Goal: Task Accomplishment & Management: Manage account settings

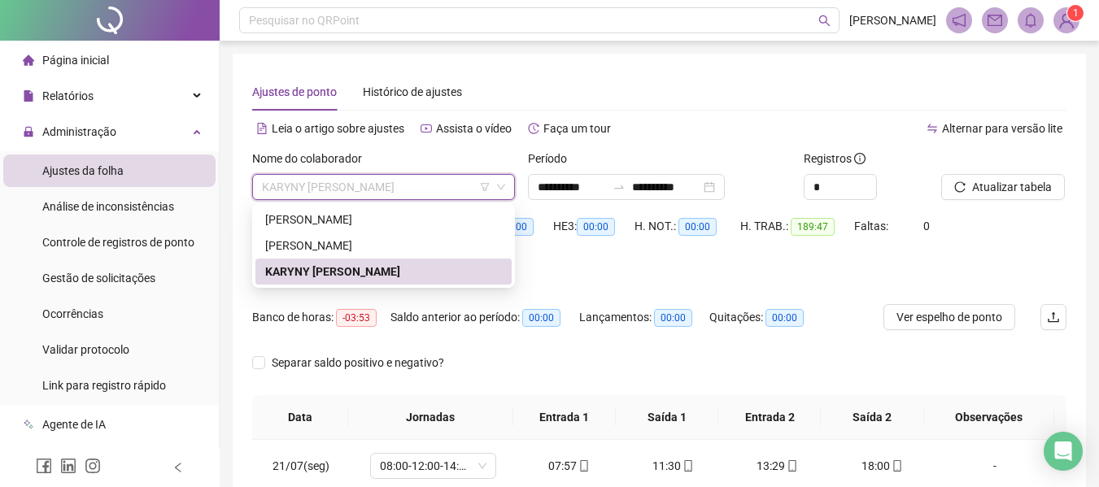
scroll to position [1239, 0]
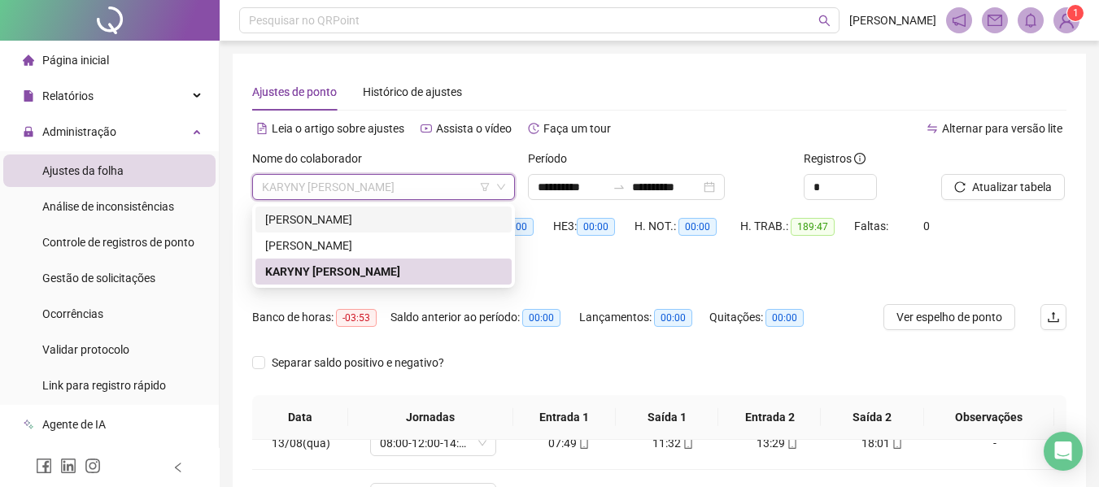
click at [302, 214] on div "[PERSON_NAME]" at bounding box center [383, 220] width 237 height 18
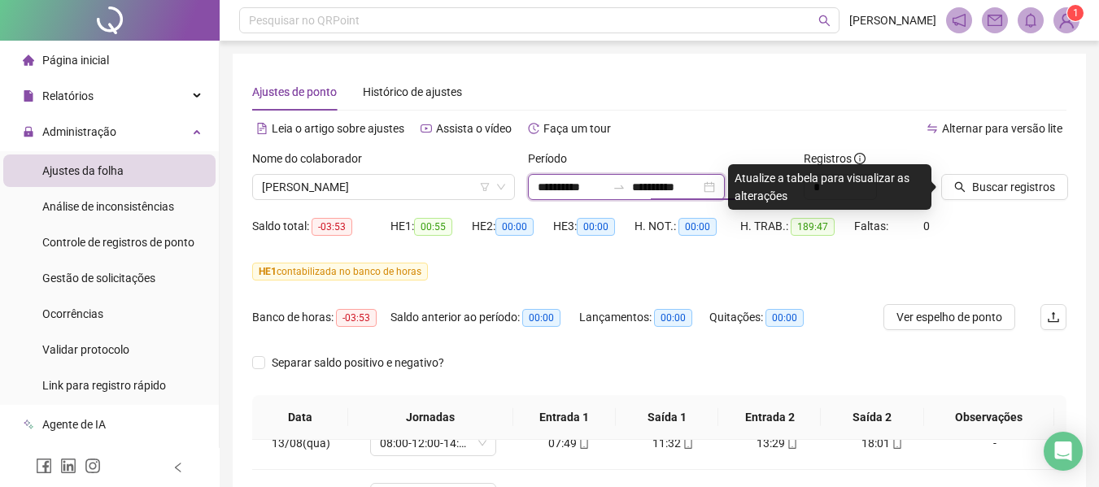
click at [693, 186] on input "**********" at bounding box center [666, 187] width 68 height 18
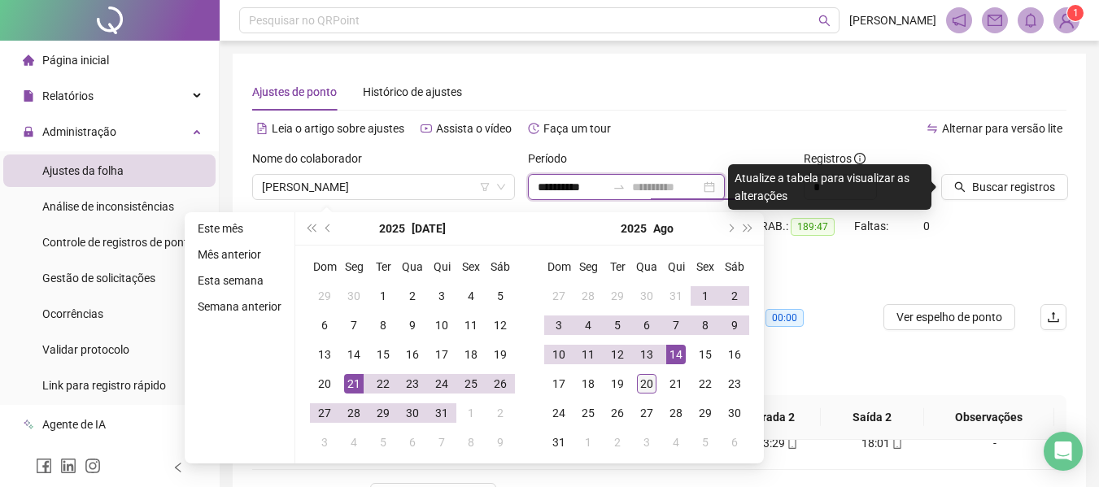
type input "**********"
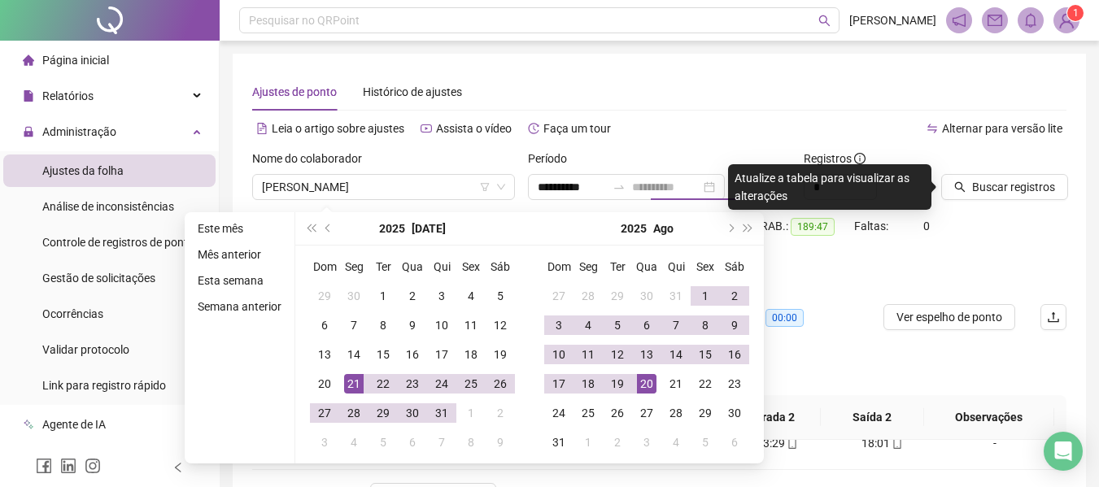
click at [653, 380] on div "20" at bounding box center [647, 384] width 20 height 20
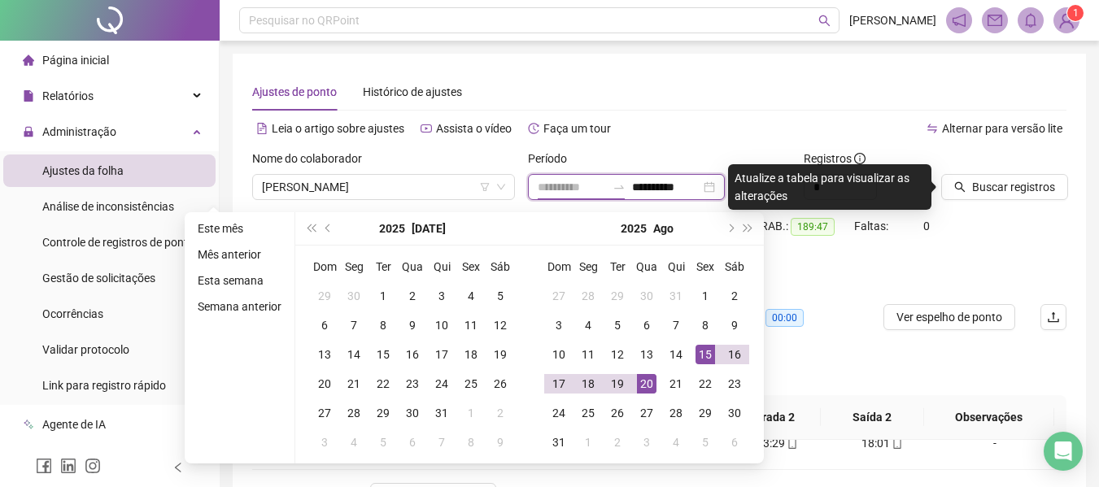
type input "**********"
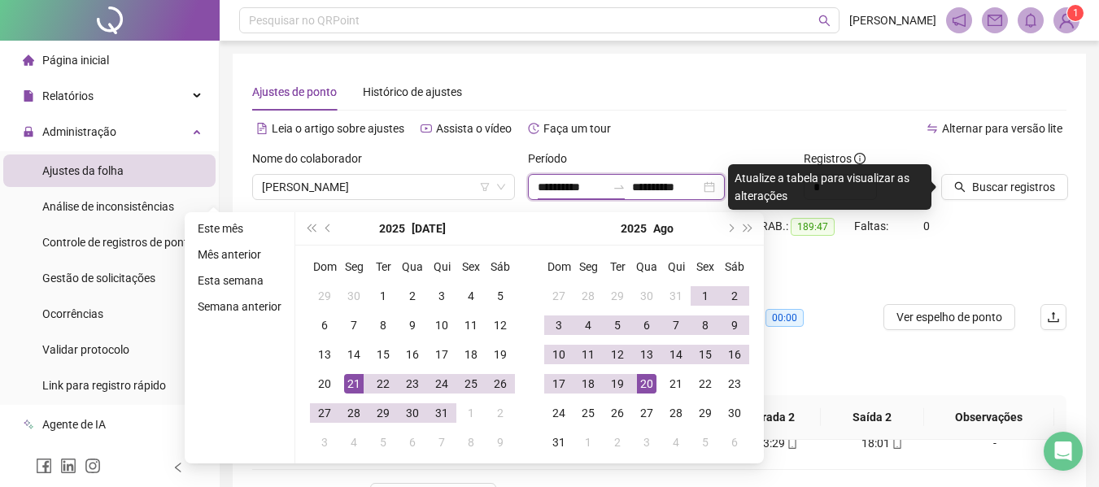
click at [554, 189] on input "**********" at bounding box center [572, 187] width 68 height 18
click at [1021, 185] on span "Buscar registros" at bounding box center [1013, 187] width 83 height 18
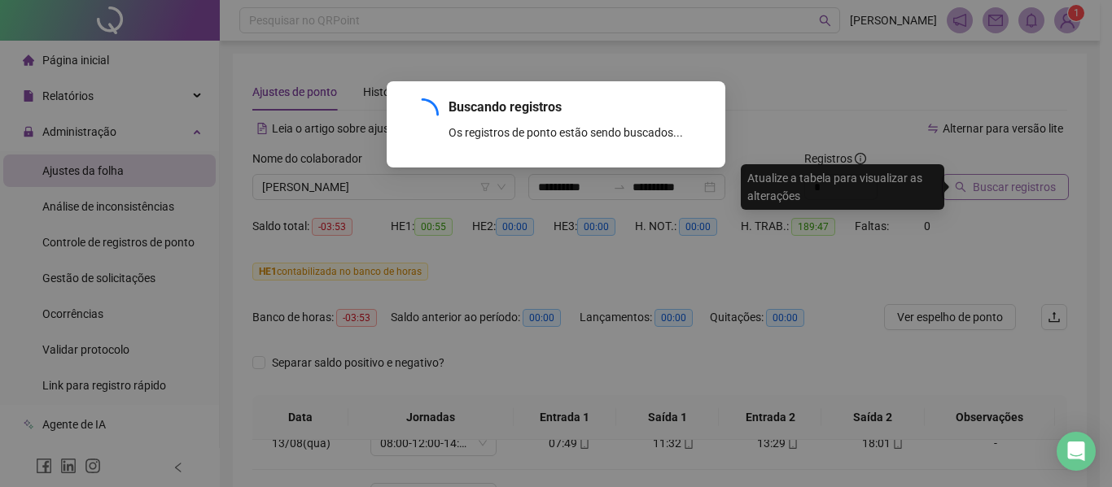
click at [1021, 185] on div "Buscando registros Os registros de ponto estão sendo buscados... OK" at bounding box center [556, 243] width 1112 height 487
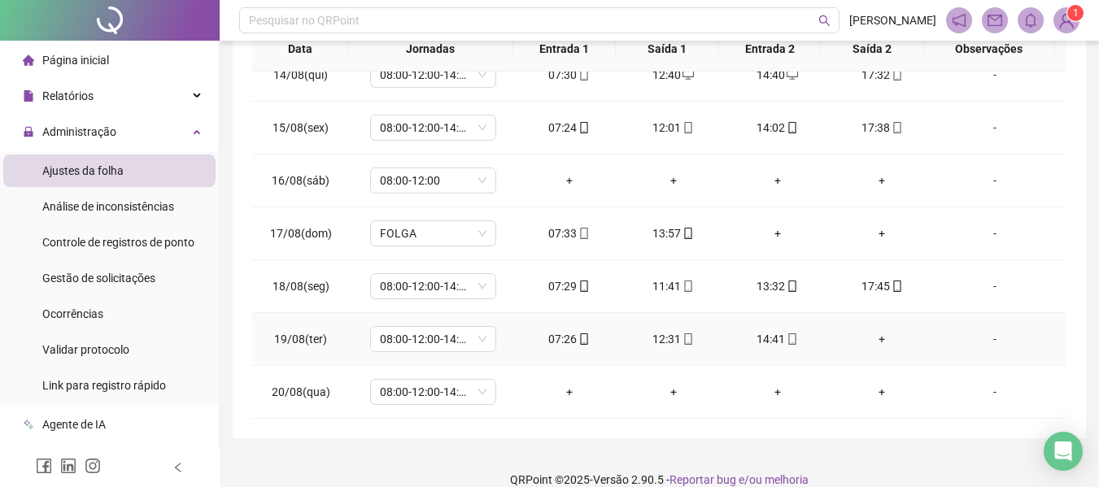
scroll to position [390, 0]
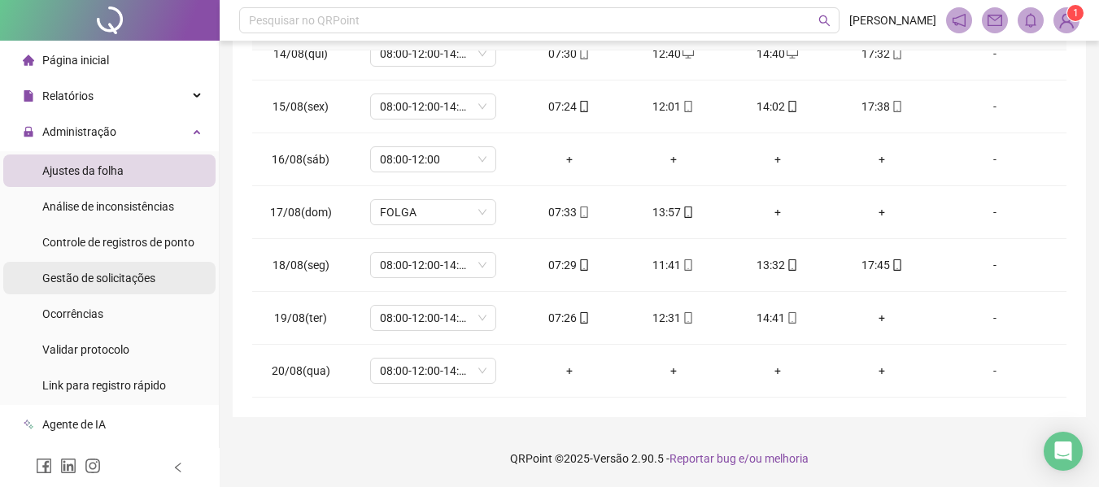
drag, startPoint x: 131, startPoint y: 287, endPoint x: 189, endPoint y: 287, distance: 57.8
click at [132, 287] on div "Gestão de solicitações" at bounding box center [98, 278] width 113 height 33
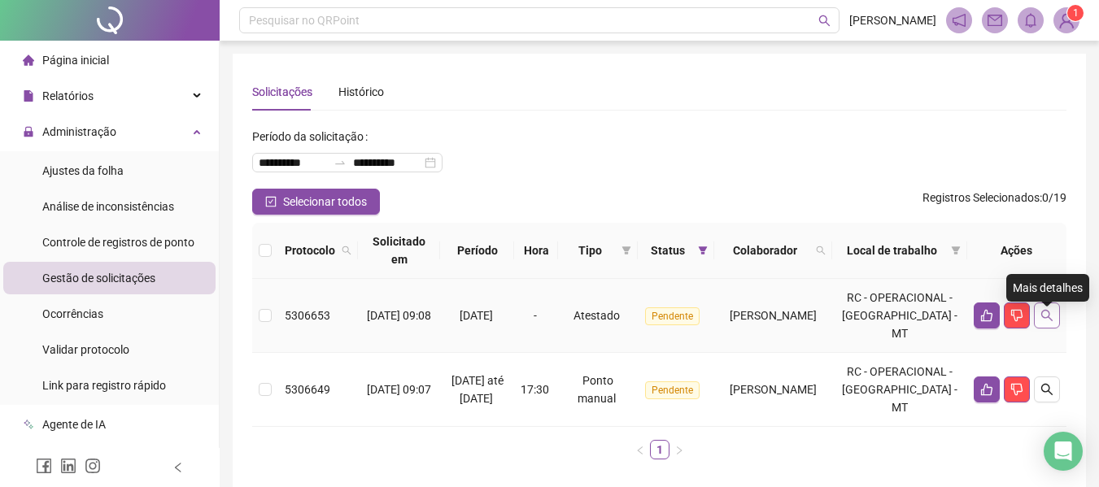
click at [1048, 322] on icon "search" at bounding box center [1047, 315] width 13 height 13
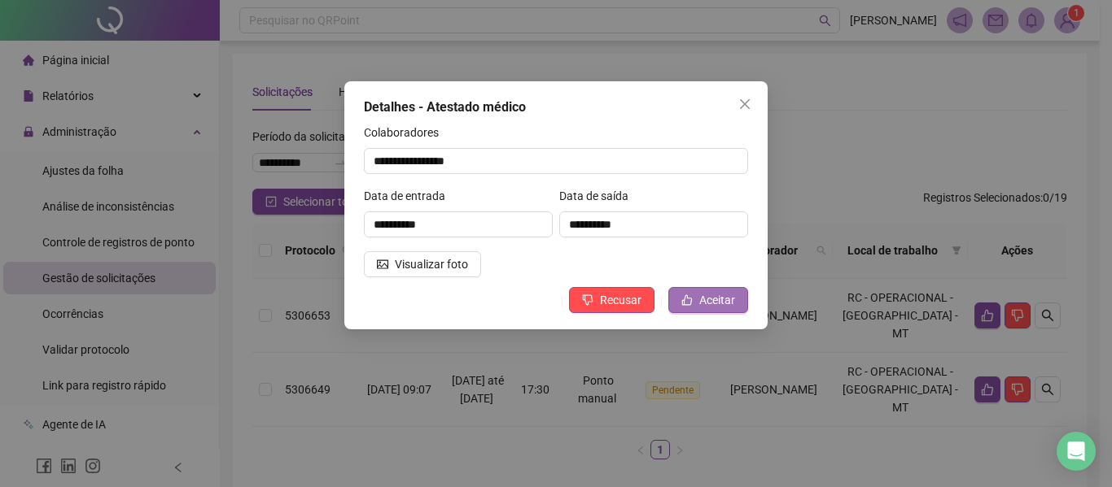
click at [715, 310] on button "Aceitar" at bounding box center [708, 300] width 80 height 26
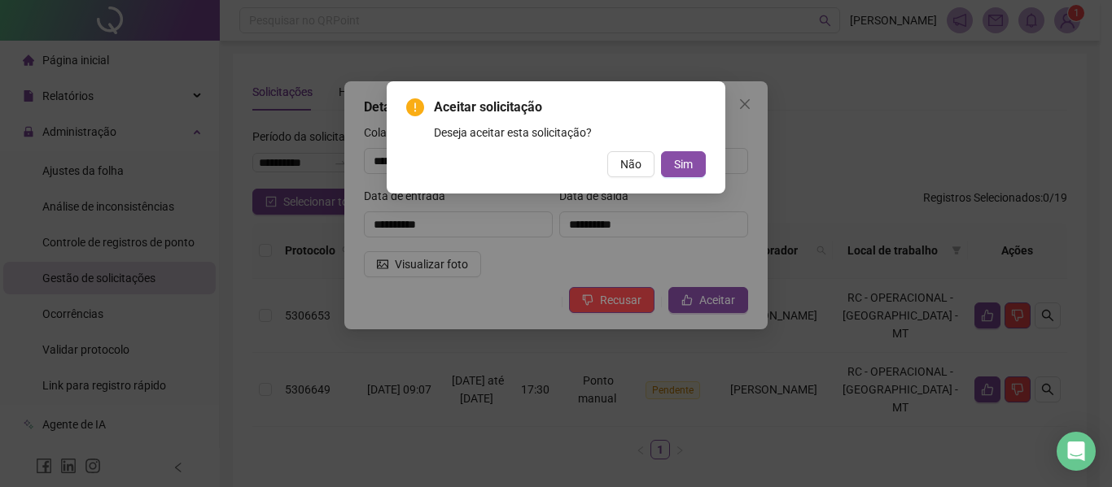
click at [784, 98] on div "Aceitar solicitação Deseja aceitar esta solicitação? Não Sim" at bounding box center [556, 243] width 1112 height 487
click at [956, 130] on div "Aceitar solicitação Deseja aceitar esta solicitação? Não Sim" at bounding box center [556, 243] width 1112 height 487
click at [478, 323] on div "Aceitar solicitação Deseja aceitar esta solicitação? Não Sim" at bounding box center [556, 243] width 1112 height 487
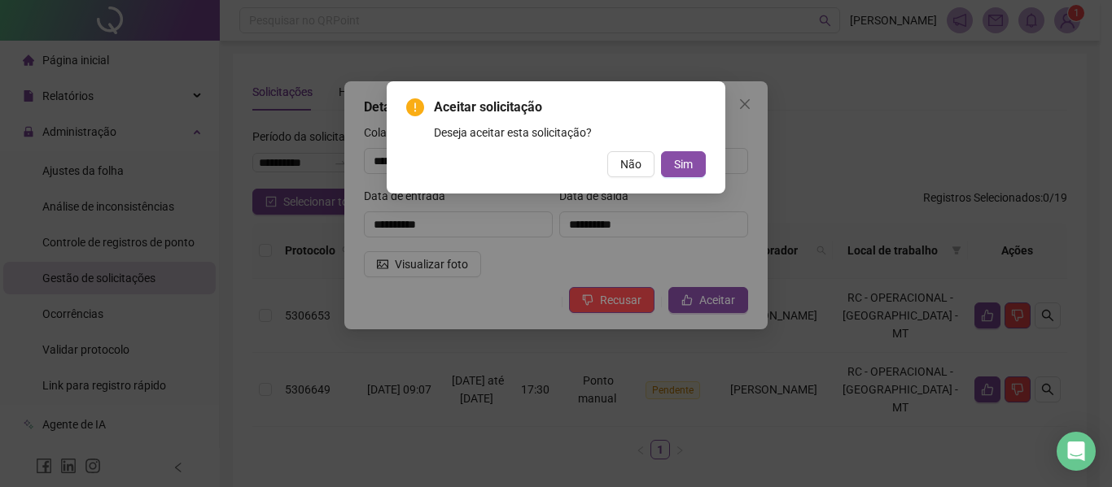
click at [1050, 169] on div "Aceitar solicitação Deseja aceitar esta solicitação? Não Sim" at bounding box center [556, 243] width 1112 height 487
click at [901, 143] on div "Aceitar solicitação Deseja aceitar esta solicitação? Não Sim" at bounding box center [556, 243] width 1112 height 487
click at [476, 263] on div "Aceitar solicitação Deseja aceitar esta solicitação? Não Sim" at bounding box center [556, 243] width 1112 height 487
click at [435, 265] on div "Aceitar solicitação Deseja aceitar esta solicitação? Não Sim" at bounding box center [556, 243] width 1112 height 487
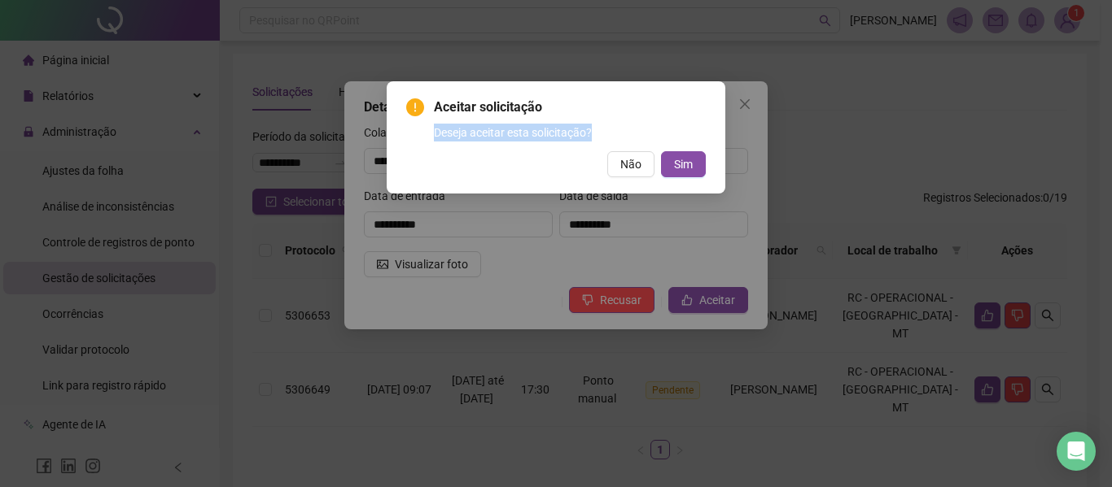
click at [435, 265] on div "Aceitar solicitação Deseja aceitar esta solicitação? Não Sim" at bounding box center [556, 243] width 1112 height 487
click at [697, 159] on button "Sim" at bounding box center [683, 164] width 45 height 26
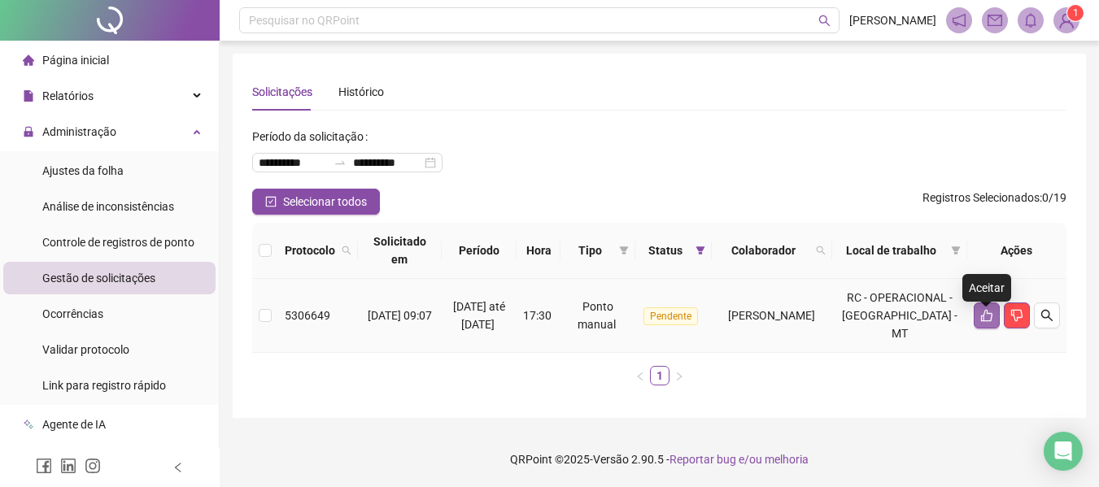
click at [994, 326] on button "button" at bounding box center [987, 316] width 26 height 26
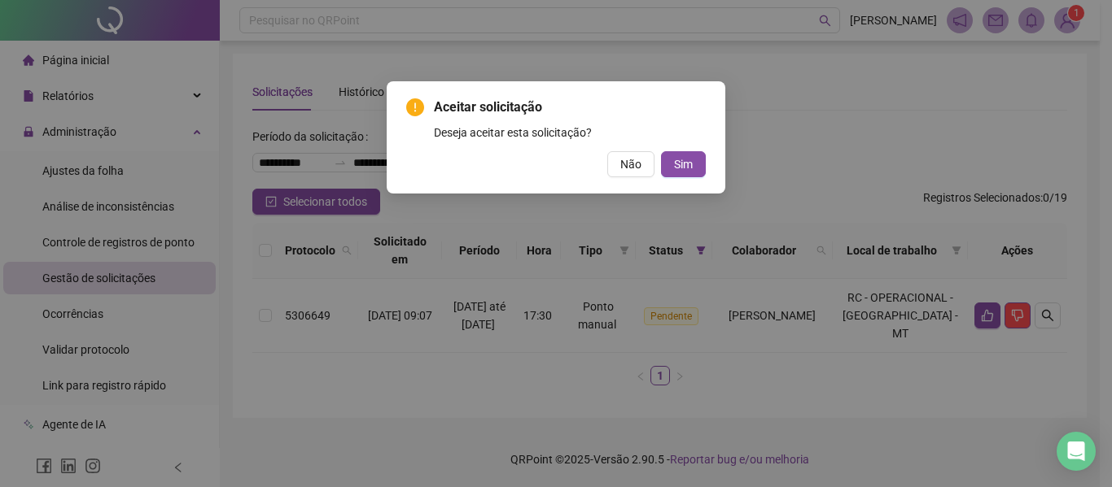
click at [705, 162] on div "Aceitar solicitação Deseja aceitar esta solicitação? Não Sim" at bounding box center [556, 137] width 339 height 112
click at [701, 162] on button "Sim" at bounding box center [683, 164] width 45 height 26
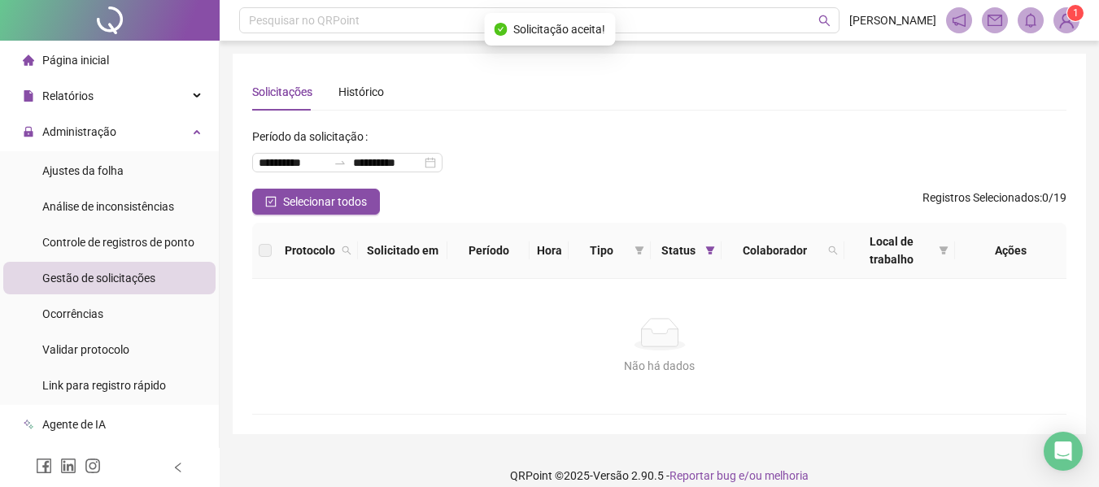
click at [161, 276] on li "Gestão de solicitações" at bounding box center [109, 278] width 212 height 33
click at [115, 173] on span "Ajustes da folha" at bounding box center [82, 170] width 81 height 13
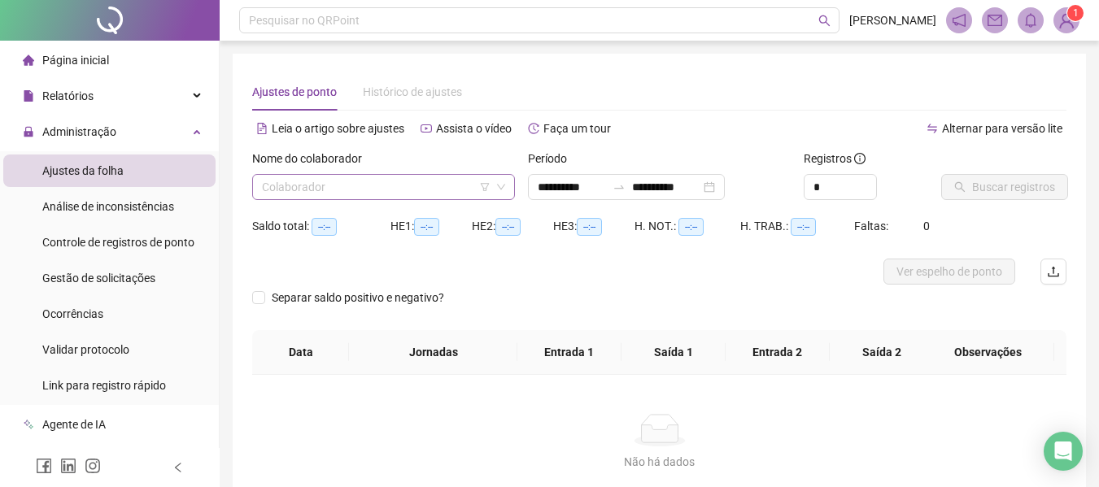
type input "**********"
click at [395, 193] on input "search" at bounding box center [376, 187] width 229 height 24
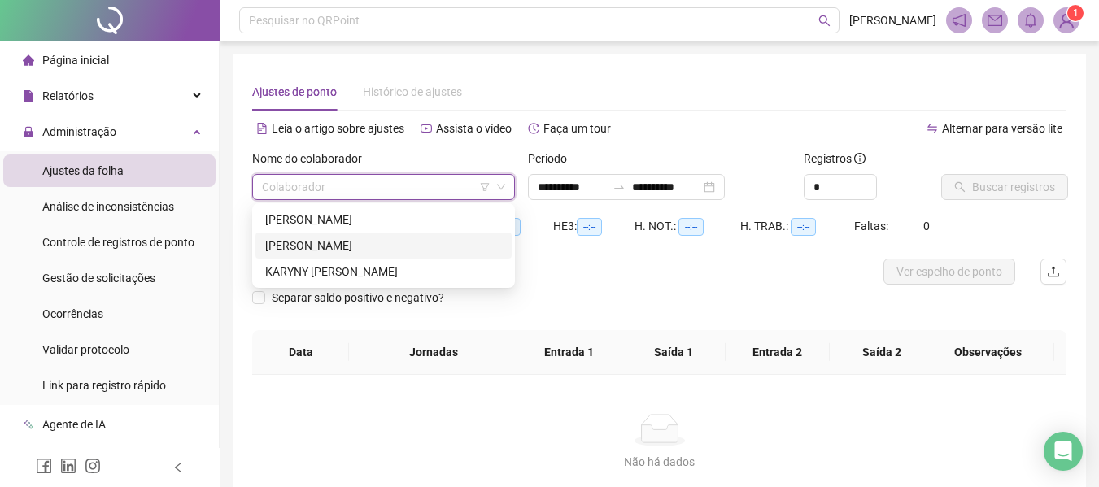
click at [344, 238] on div "[PERSON_NAME]" at bounding box center [383, 246] width 237 height 18
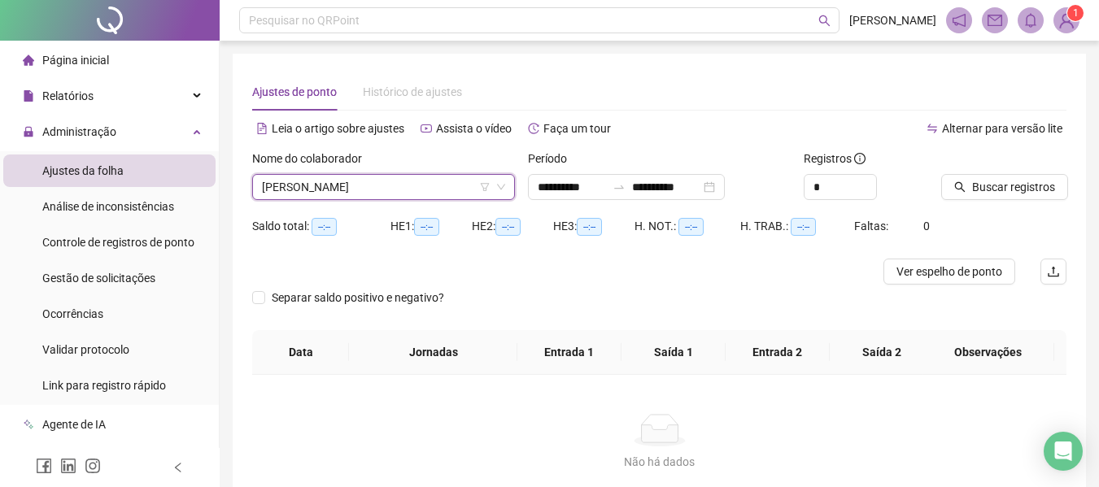
click at [326, 188] on span "[PERSON_NAME]" at bounding box center [383, 187] width 243 height 24
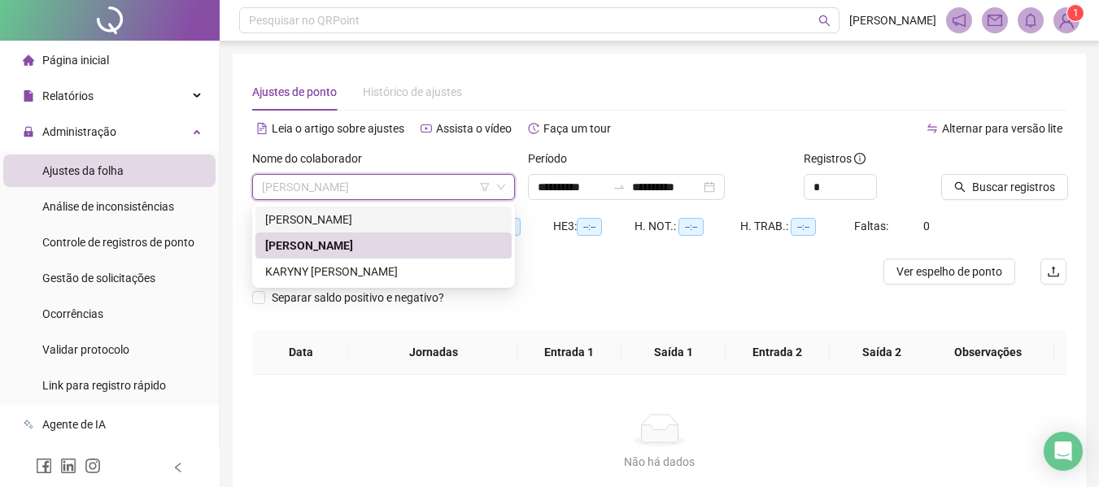
click at [287, 214] on div "[PERSON_NAME]" at bounding box center [383, 220] width 237 height 18
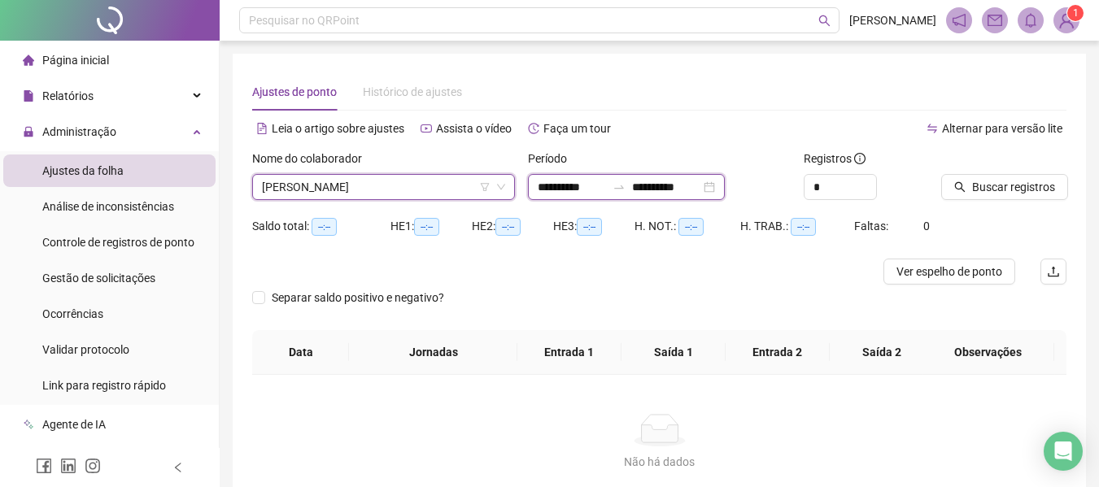
click at [582, 181] on input "**********" at bounding box center [572, 187] width 68 height 18
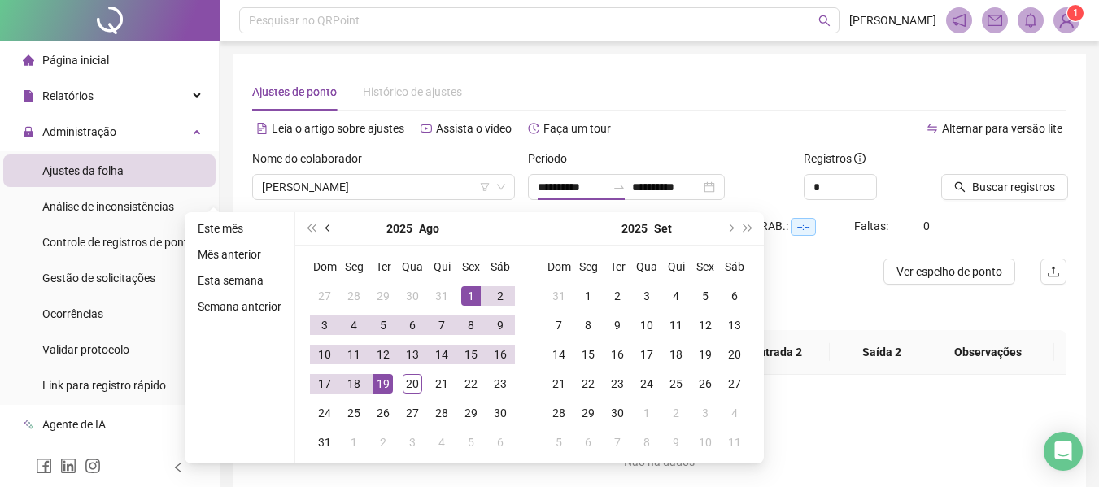
click at [329, 224] on button "prev-year" at bounding box center [329, 228] width 18 height 33
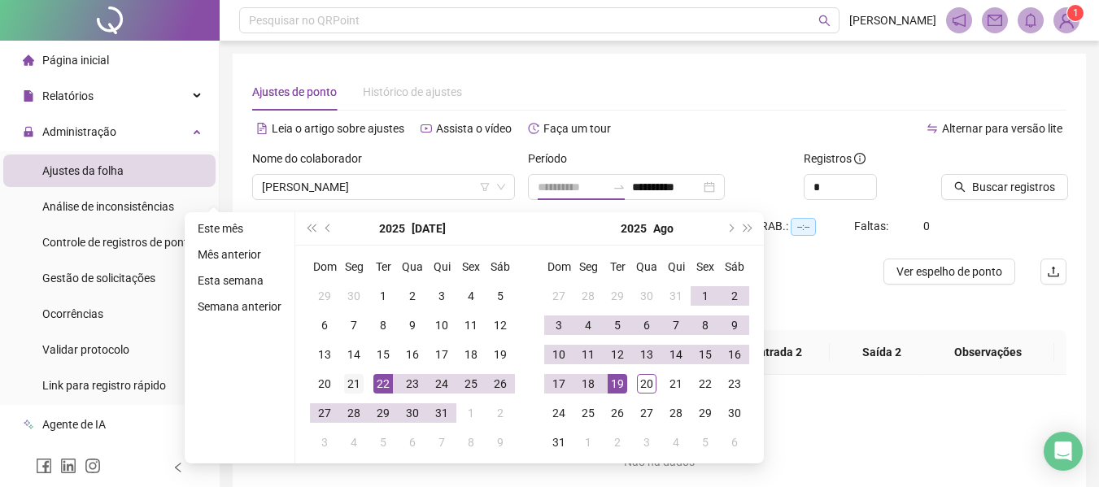
type input "**********"
click at [354, 385] on div "21" at bounding box center [354, 384] width 20 height 20
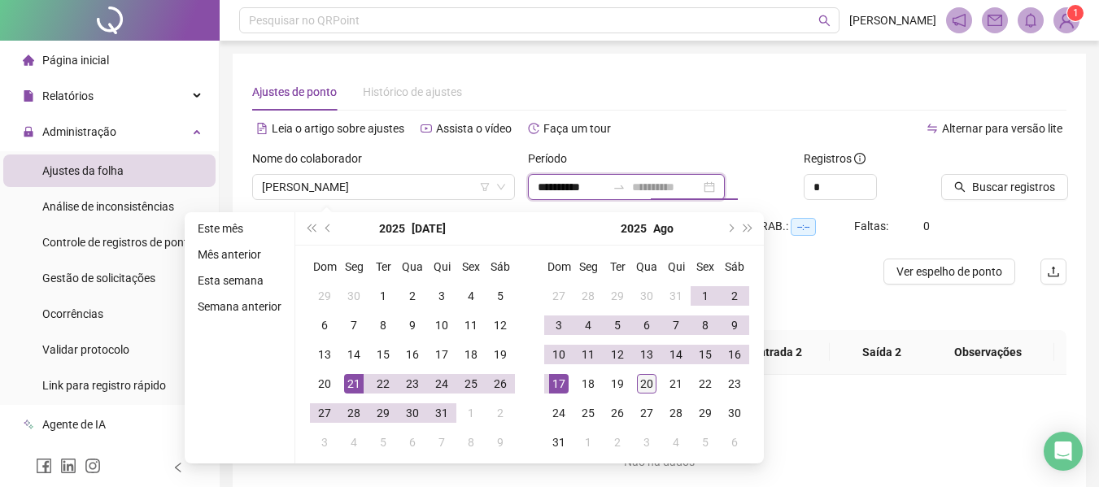
type input "**********"
click at [650, 385] on div "20" at bounding box center [647, 384] width 20 height 20
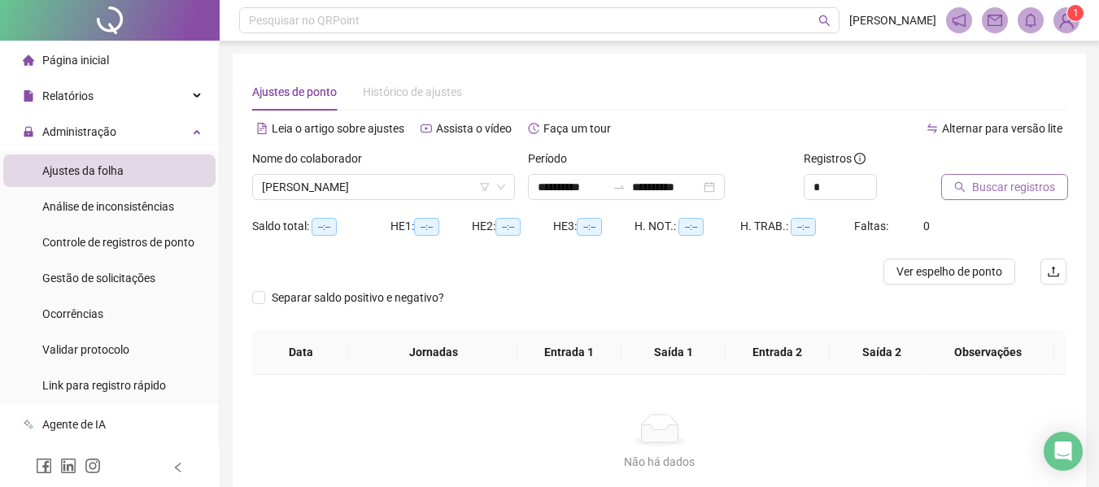
click at [1025, 190] on span "Buscar registros" at bounding box center [1013, 187] width 83 height 18
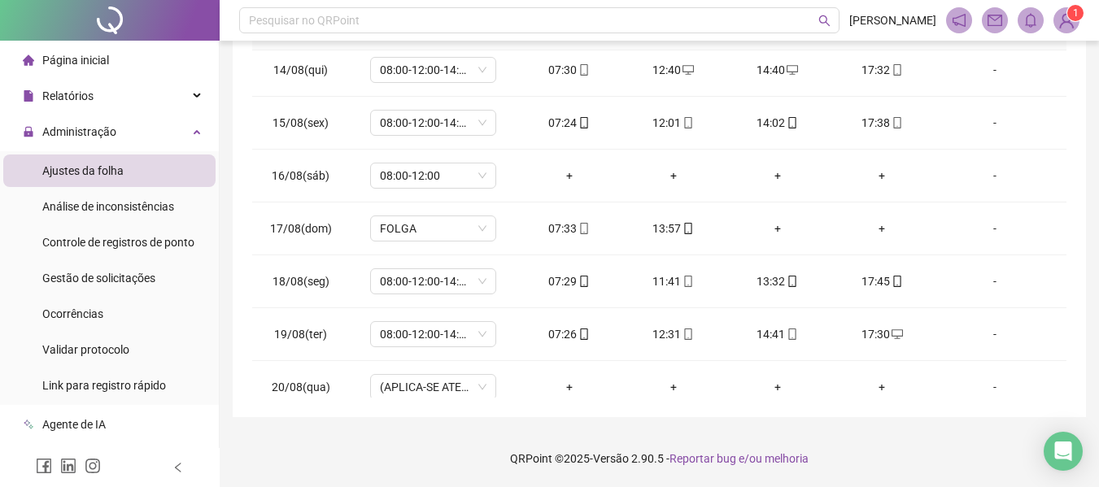
scroll to position [1292, 0]
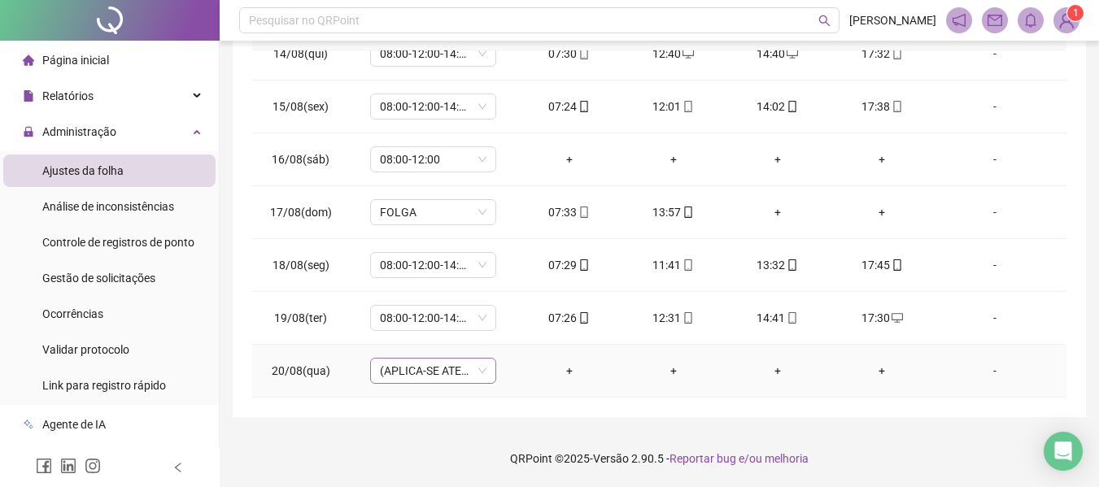
click at [435, 371] on span "(APLICA-SE ATESTADO)" at bounding box center [433, 371] width 107 height 24
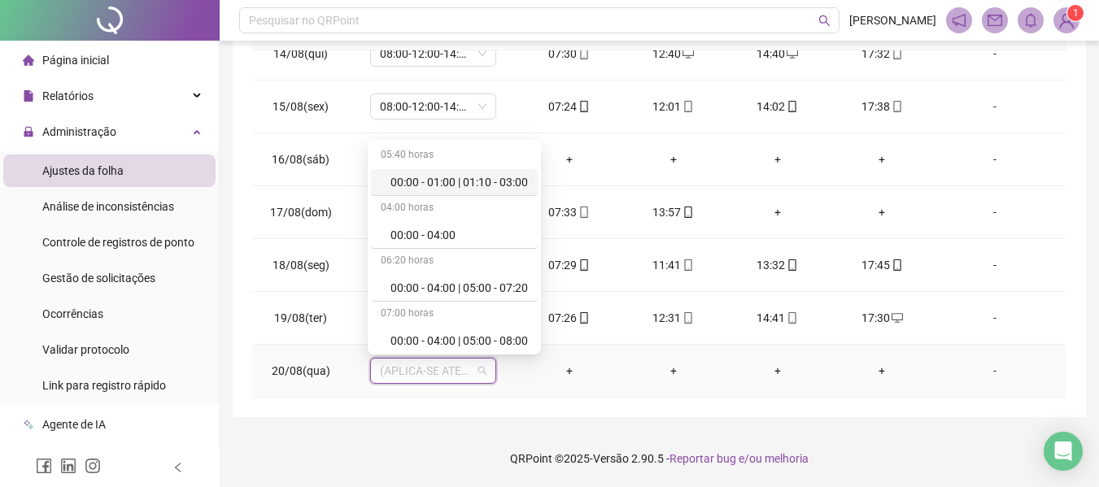
click at [555, 425] on div "**********" at bounding box center [660, 48] width 880 height 877
click at [481, 370] on span "(APLICA-SE ATESTADO)" at bounding box center [433, 371] width 107 height 24
click at [485, 378] on div "(APLICA-SE ATESTADO)" at bounding box center [433, 371] width 126 height 26
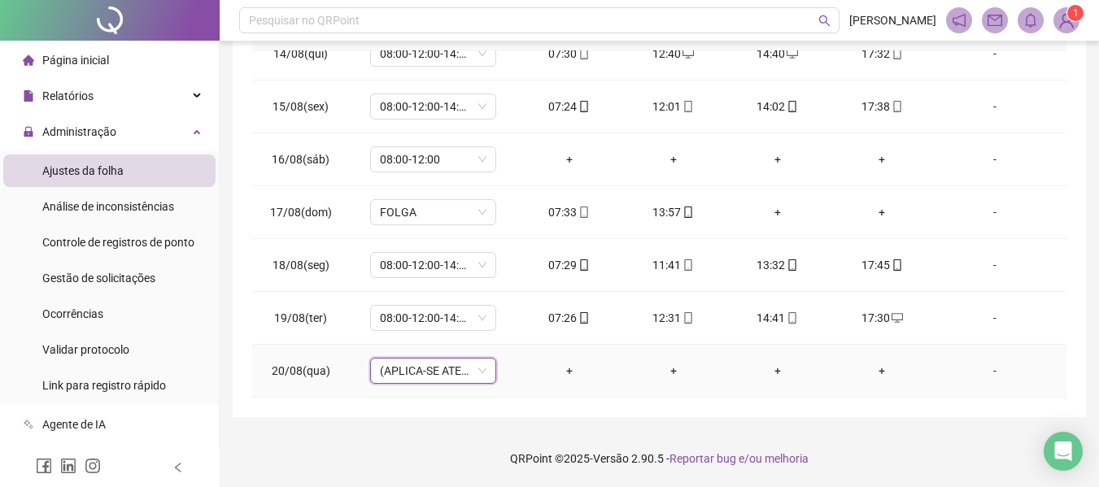
click at [287, 367] on span "20/08(qua)" at bounding box center [301, 371] width 59 height 13
